Goal: Check status: Verify the current state of an ongoing process or item

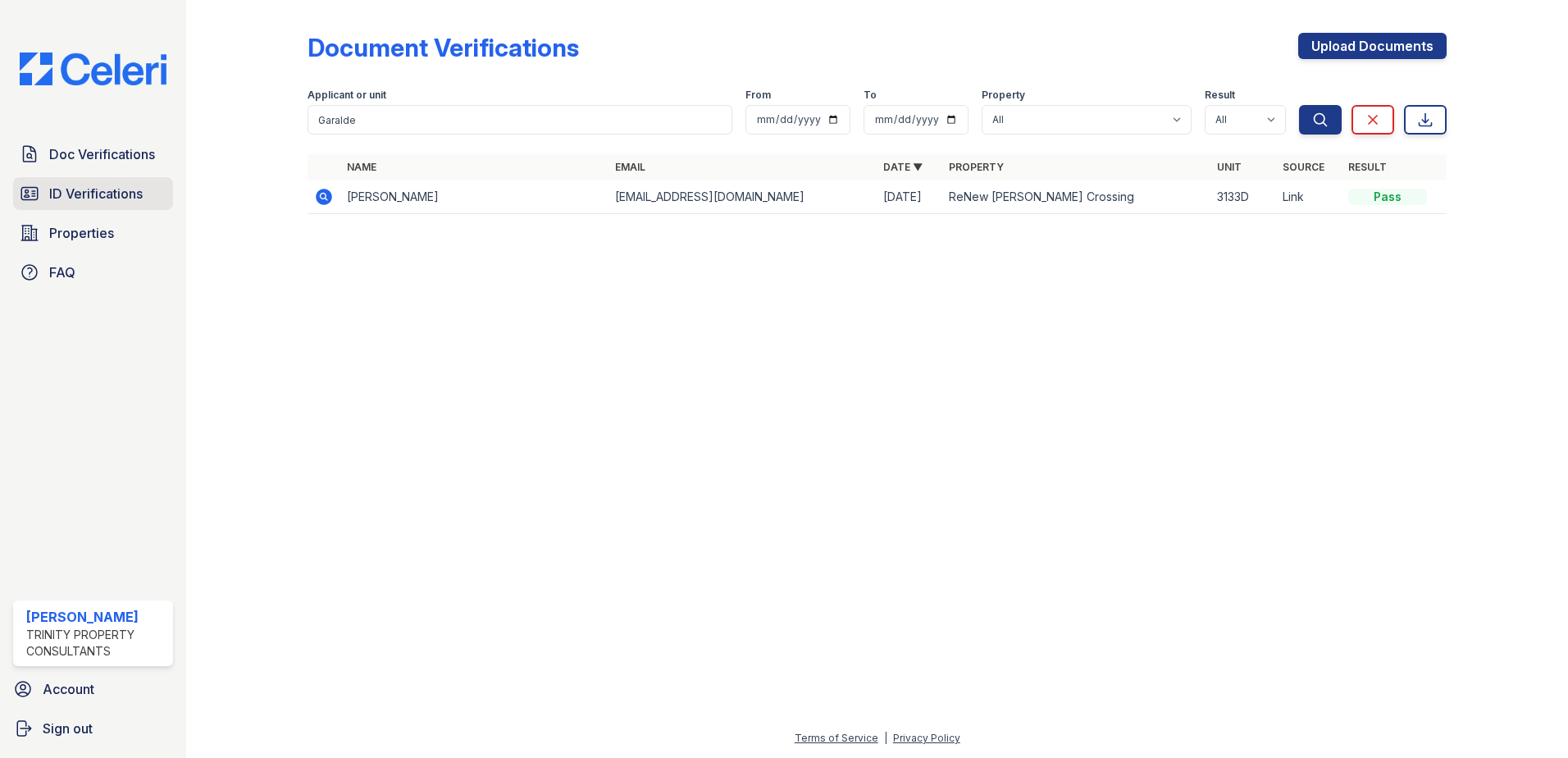
click at [127, 203] on span "ID Verifications" at bounding box center [96, 193] width 94 height 19
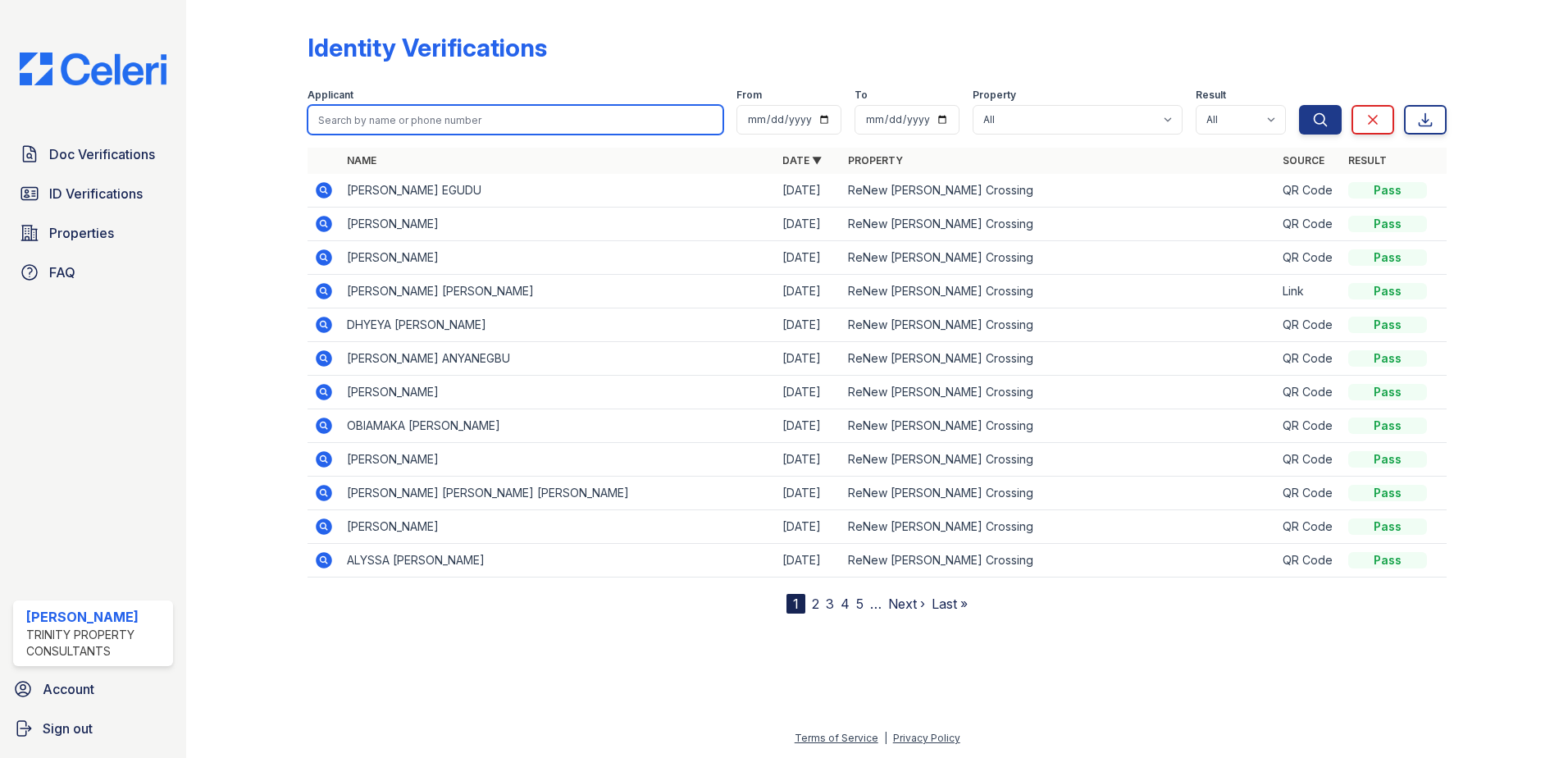
click at [339, 123] on input "search" at bounding box center [515, 120] width 416 height 30
type input "[PERSON_NAME]"
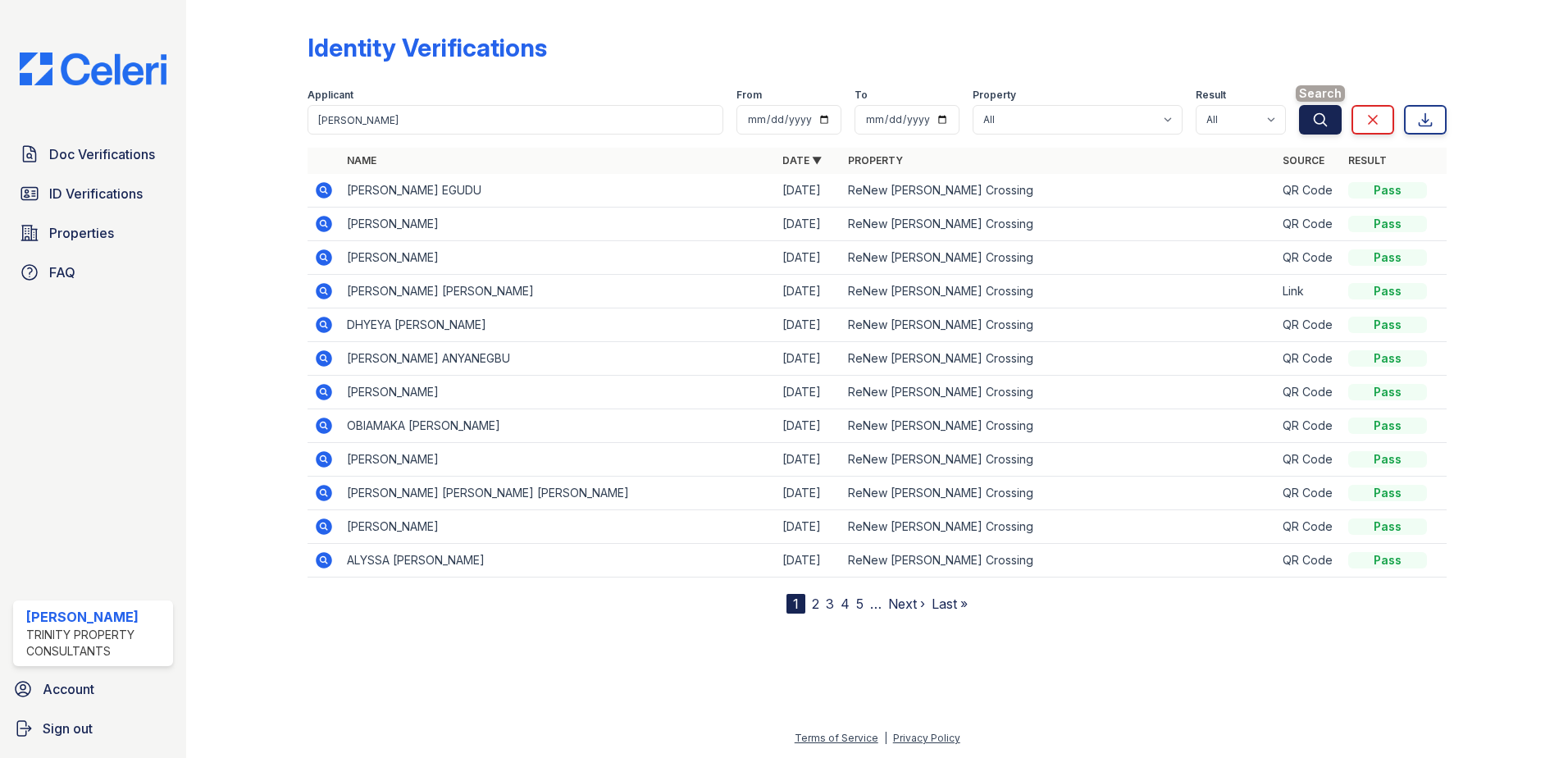
click at [1314, 126] on icon "submit" at bounding box center [1320, 119] width 16 height 16
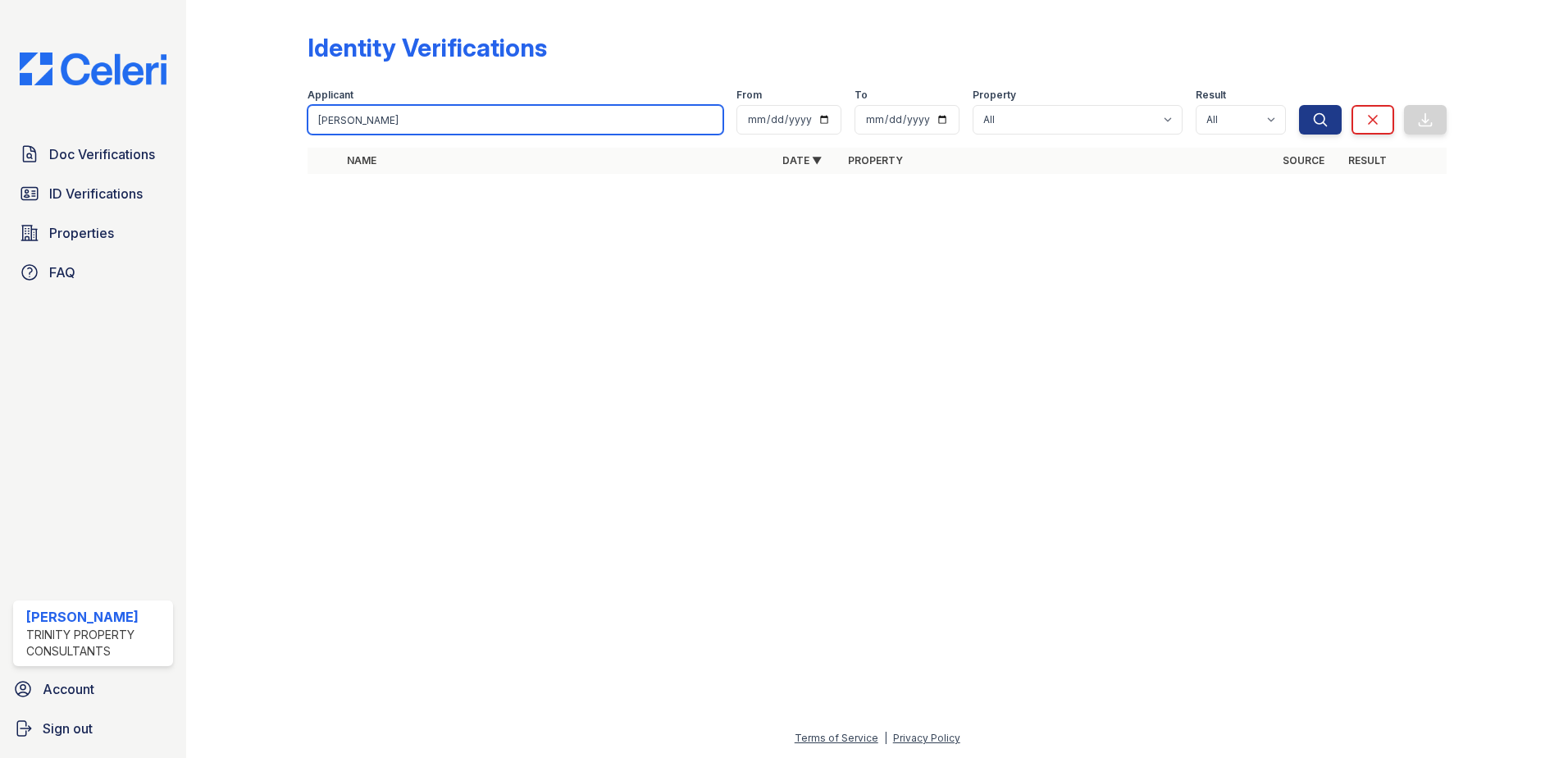
drag, startPoint x: 388, startPoint y: 123, endPoint x: 250, endPoint y: 115, distance: 138.2
click at [251, 119] on div "Identity Verifications Filter Applicant [GEOGRAPHIC_DATA] From To Property All …" at bounding box center [877, 108] width 1329 height 217
type input "[PERSON_NAME]"
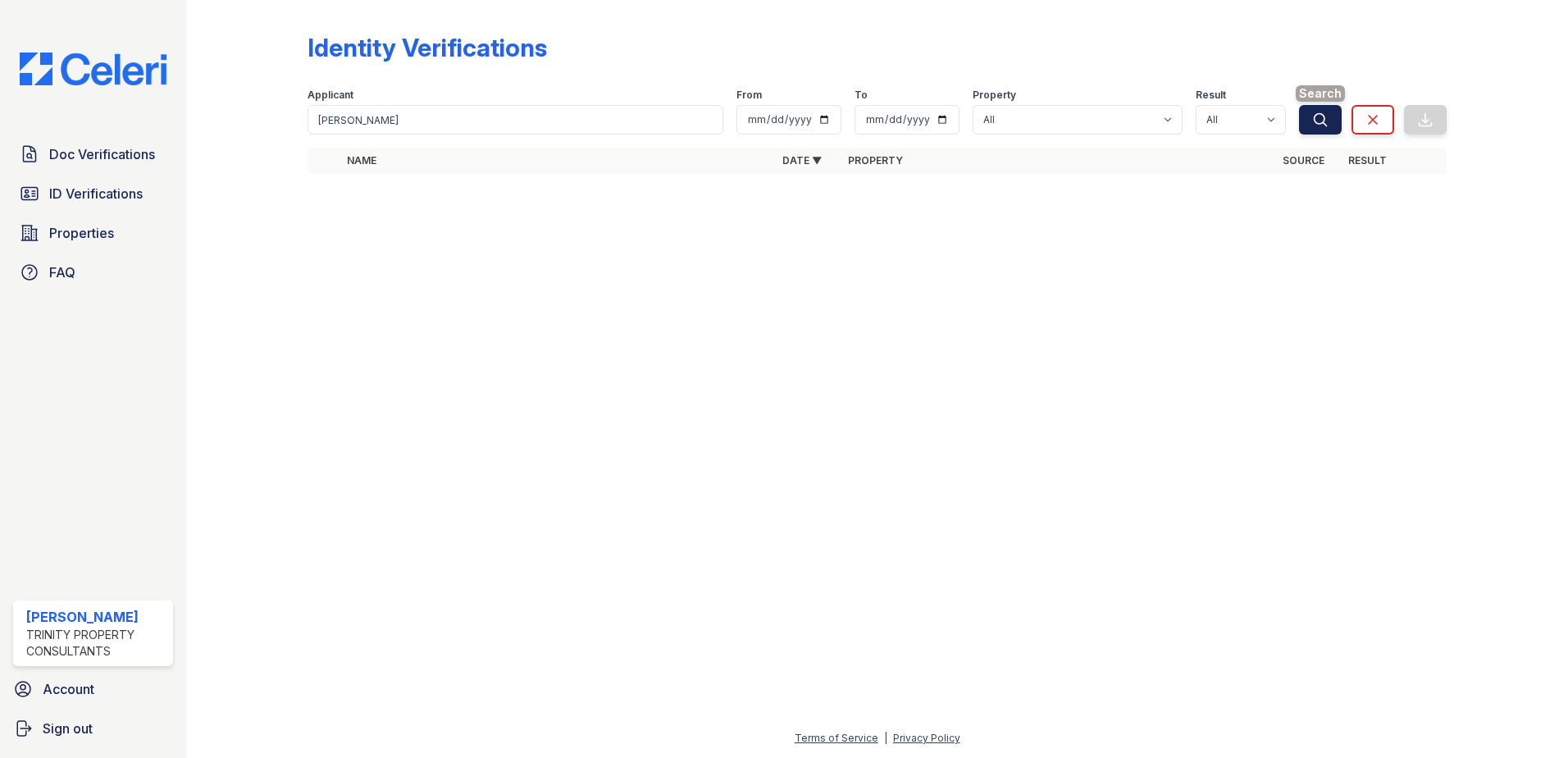
click at [1313, 116] on icon "submit" at bounding box center [1320, 119] width 16 height 16
click at [1313, 118] on icon "submit" at bounding box center [1320, 119] width 16 height 16
click at [1313, 123] on icon "submit" at bounding box center [1320, 119] width 16 height 16
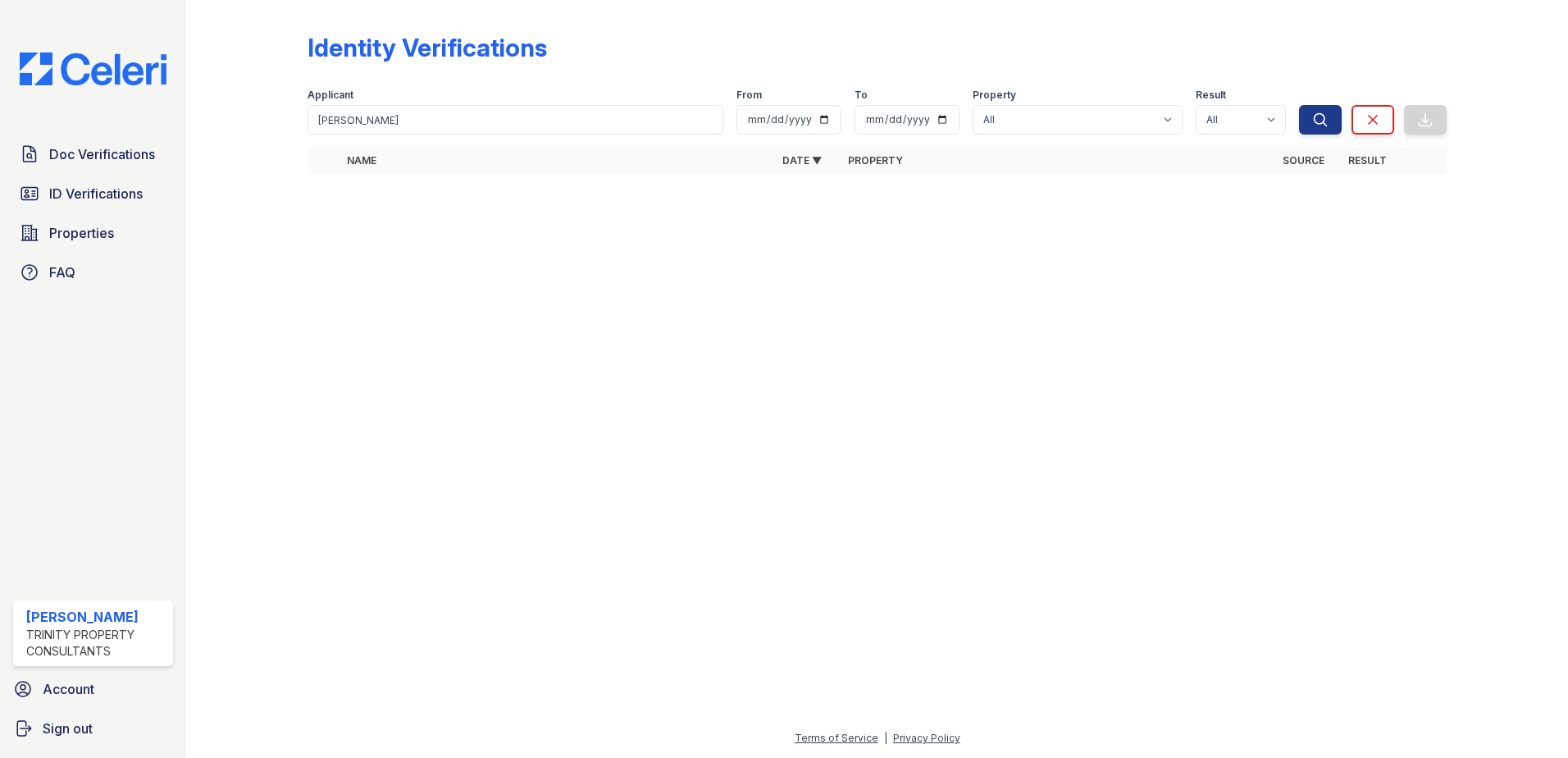
click at [1313, 123] on icon "submit" at bounding box center [1320, 119] width 16 height 16
